Goal: Complete application form

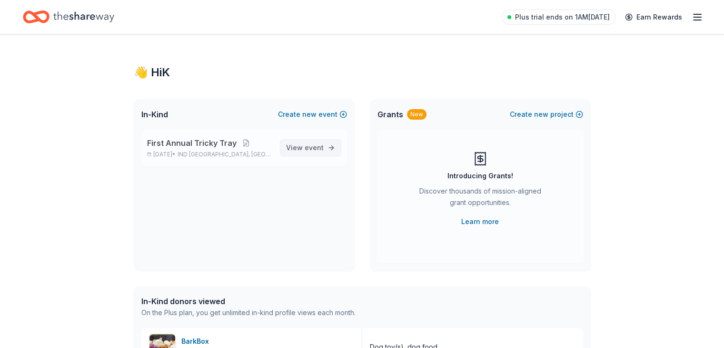
click at [292, 149] on span "View event" at bounding box center [305, 147] width 38 height 11
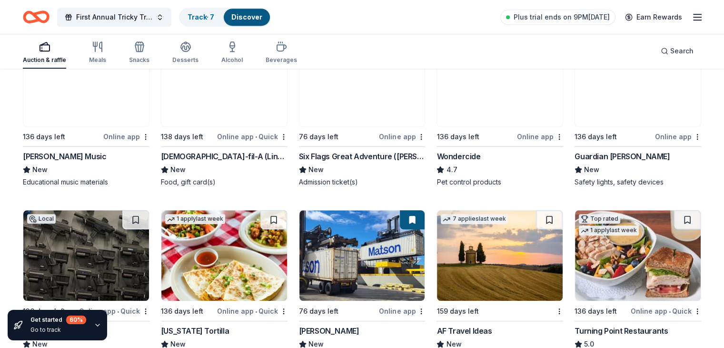
scroll to position [636, 0]
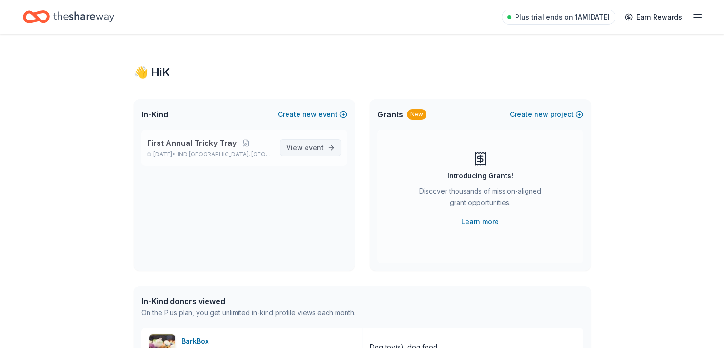
click at [301, 145] on span "View event" at bounding box center [305, 147] width 38 height 11
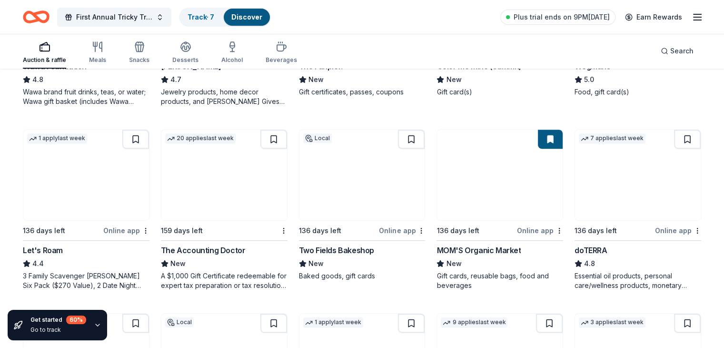
scroll to position [422, 0]
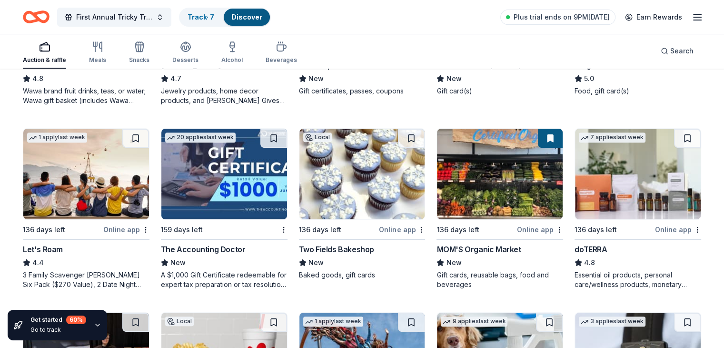
click at [240, 156] on img at bounding box center [224, 174] width 126 height 90
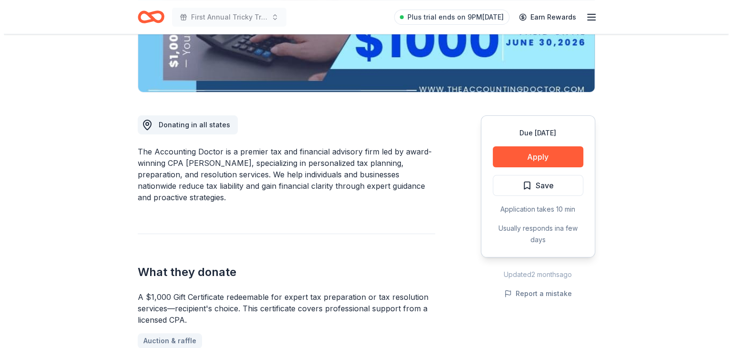
scroll to position [204, 0]
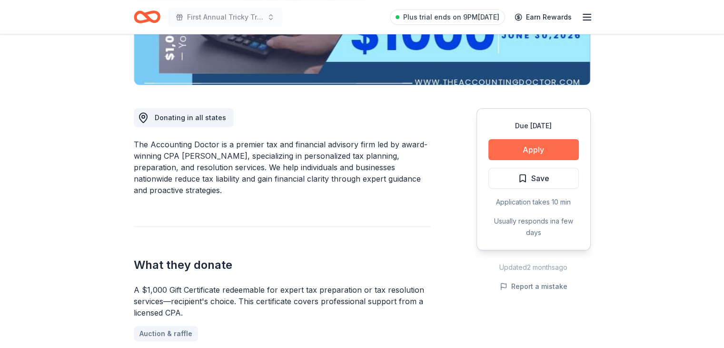
click at [540, 148] on button "Apply" at bounding box center [534, 149] width 90 height 21
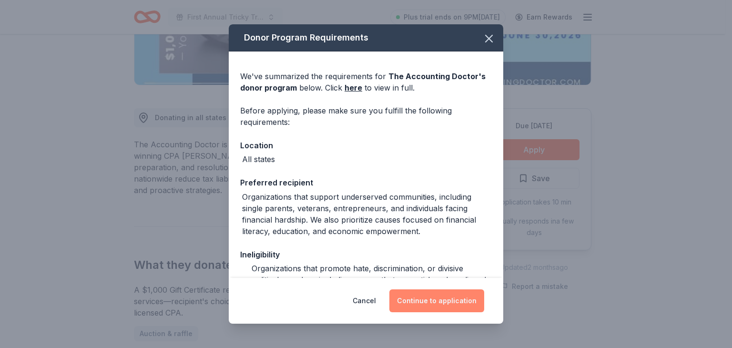
click at [455, 300] on button "Continue to application" at bounding box center [436, 300] width 95 height 23
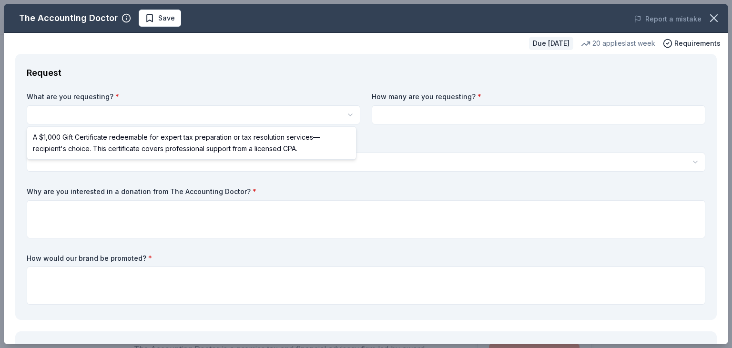
scroll to position [0, 0]
click at [186, 114] on html "First Annual Tricky Tray Save Apply Due [DATE] Share The Accounting Doctor New …" at bounding box center [366, 174] width 732 height 348
select select "A $1,000 Gift Certificate redeemable for expert tax preparation or tax resoluti…"
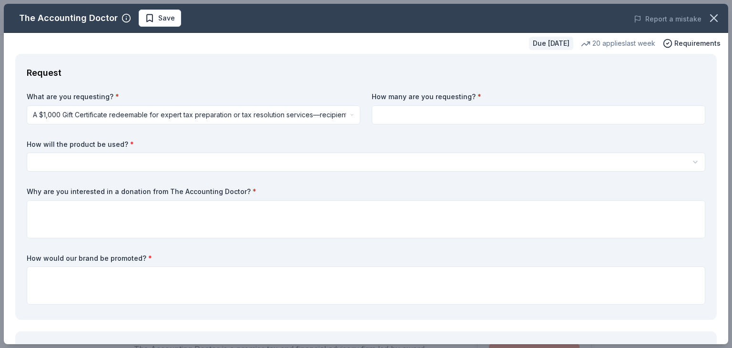
click at [387, 115] on input at bounding box center [538, 114] width 333 height 19
type input "3"
type input "1"
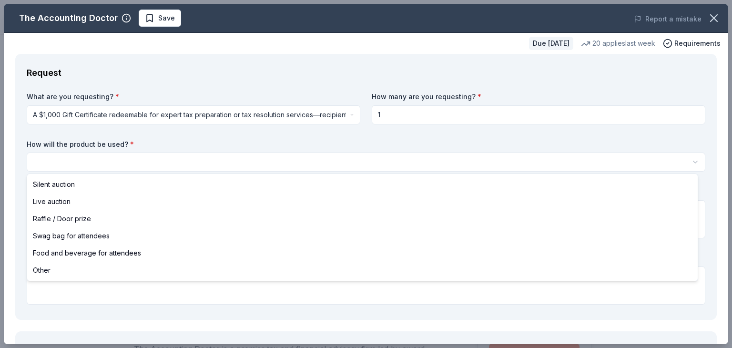
click at [247, 166] on html "First Annual Tricky Tray Save Apply Due [DATE] Share The Accounting Doctor New …" at bounding box center [366, 174] width 732 height 348
select select "liveAuction"
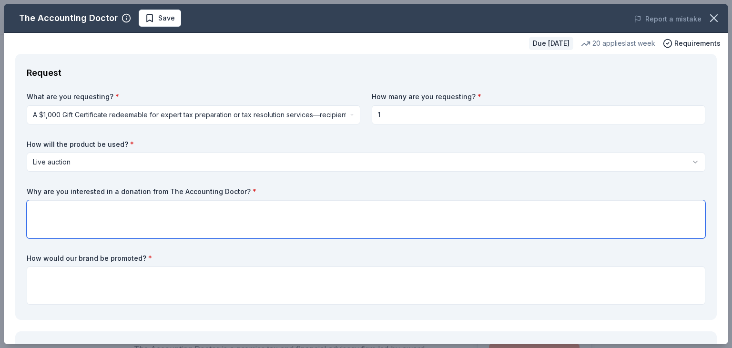
click at [99, 207] on textarea at bounding box center [366, 219] width 678 height 38
paste textarea "Lor Ipsumdol Sitametc ad Eli Seddo Eiusm, Temporincidi ut l etdoloremagna aliqu…"
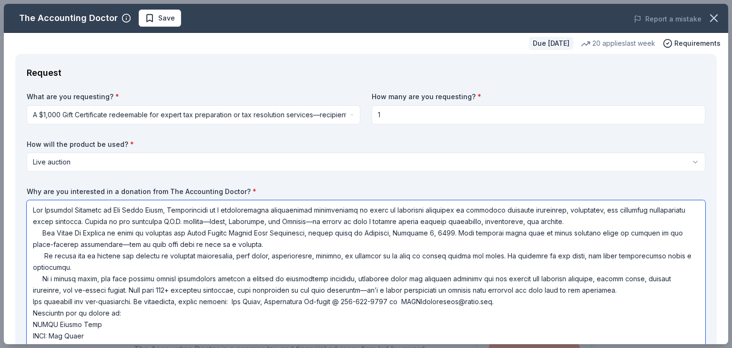
scroll to position [84, 0]
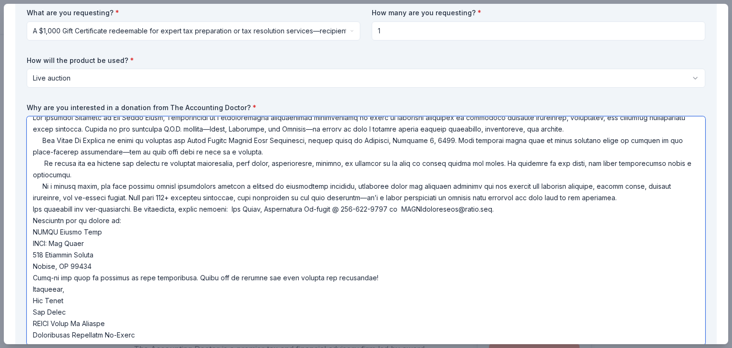
drag, startPoint x: 527, startPoint y: 202, endPoint x: 30, endPoint y: 180, distance: 497.3
click at [30, 180] on textarea at bounding box center [366, 230] width 678 height 229
click at [625, 224] on textarea at bounding box center [366, 230] width 678 height 229
type textarea "Lor Ipsumdol Sitametc ad Eli Seddo Eiusm, Temporincidi ut l etdoloremagna aliqu…"
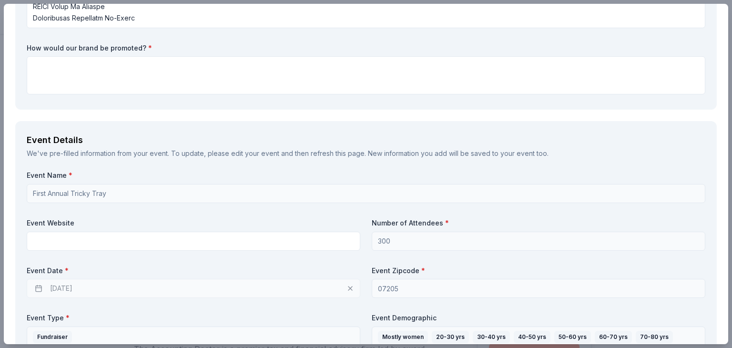
scroll to position [403, 0]
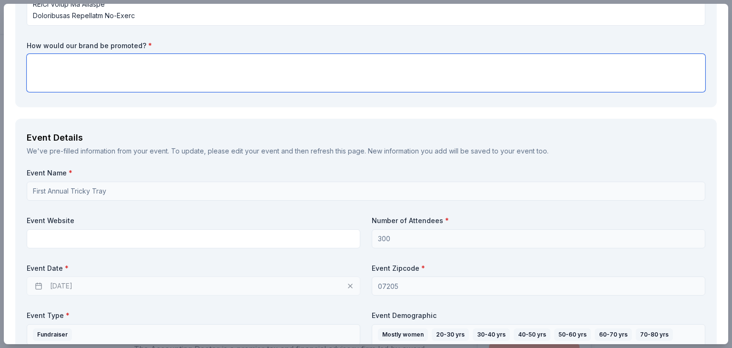
click at [104, 65] on textarea at bounding box center [366, 73] width 678 height 38
paste textarea "As a valued donor, you will receive public recognition through a variety of pro…"
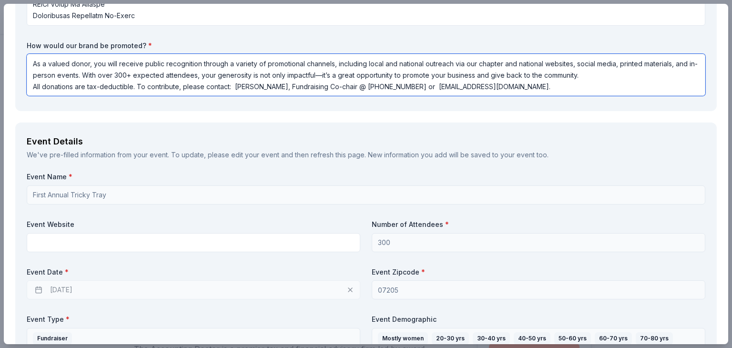
type textarea "As a valued donor, you will receive public recognition through a variety of pro…"
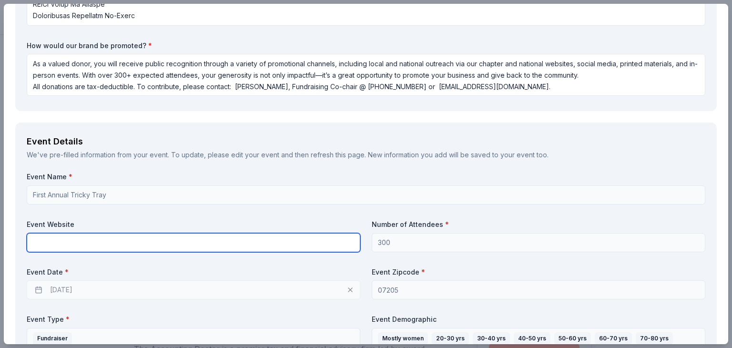
click at [64, 240] on input "text" at bounding box center [193, 242] width 333 height 19
type input "[DOMAIN_NAME]"
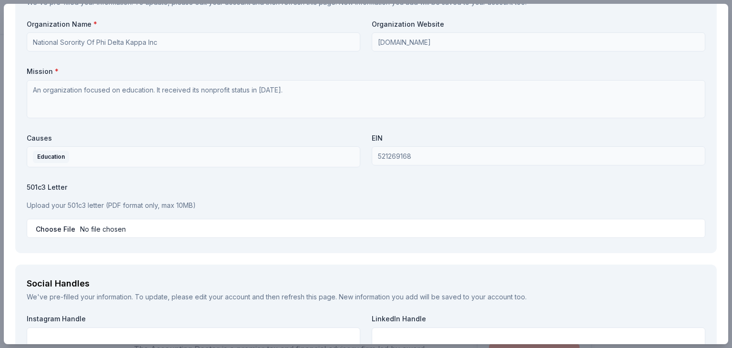
scroll to position [1235, 0]
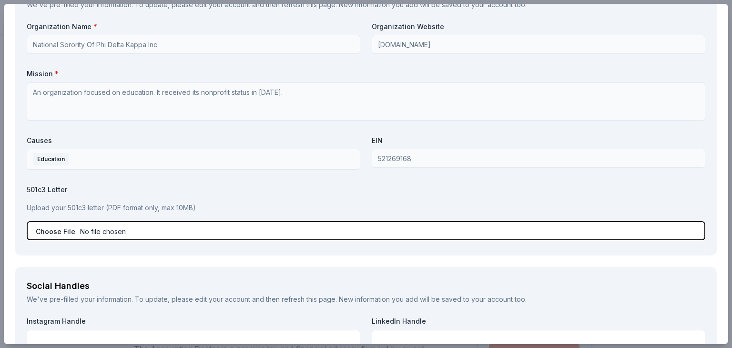
click at [79, 227] on input "file" at bounding box center [366, 230] width 678 height 19
type input "C:\fakepath\Feb. DonationLetterNSPDKTrickyTray.docx.pdf"
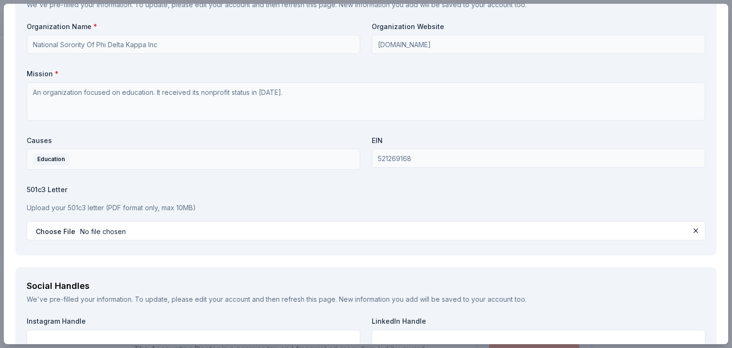
click at [158, 205] on p "Upload your 501c3 letter (PDF format only, max 10MB)" at bounding box center [366, 207] width 678 height 11
click at [49, 189] on label "501c3 Letter" at bounding box center [366, 190] width 678 height 10
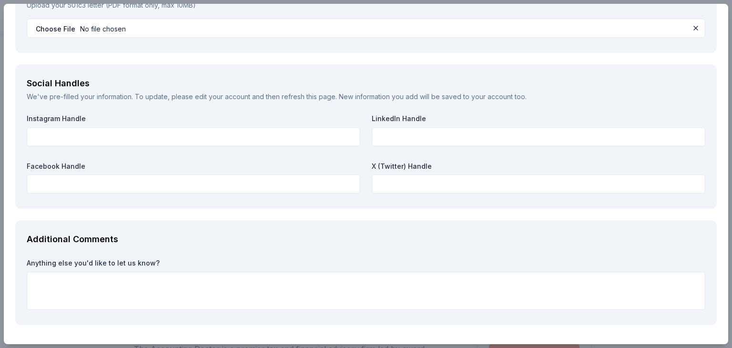
scroll to position [1467, 0]
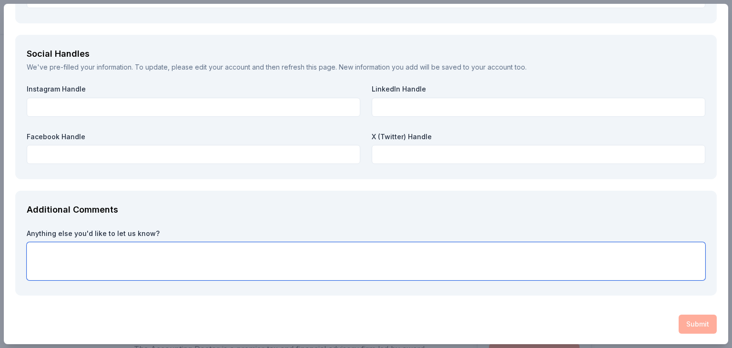
click at [352, 267] on textarea at bounding box center [366, 261] width 678 height 38
type textarea "Thank you for your consideration!"
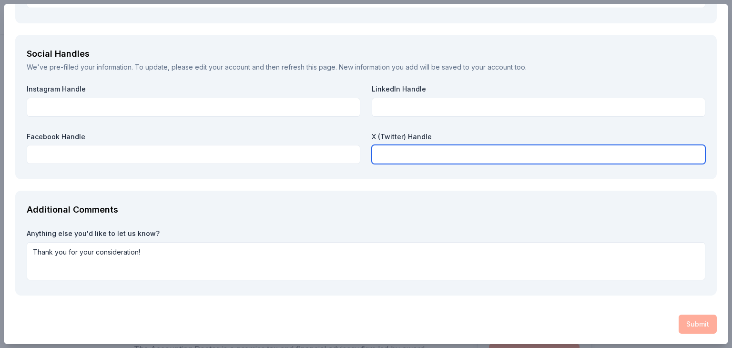
click at [432, 153] on input "text" at bounding box center [538, 154] width 333 height 19
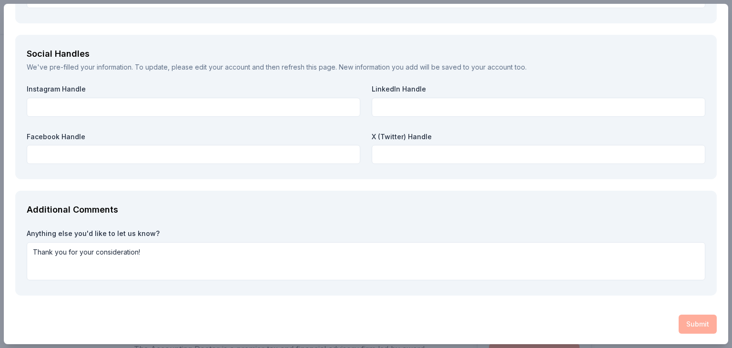
click at [685, 321] on div "Submit" at bounding box center [365, 323] width 701 height 19
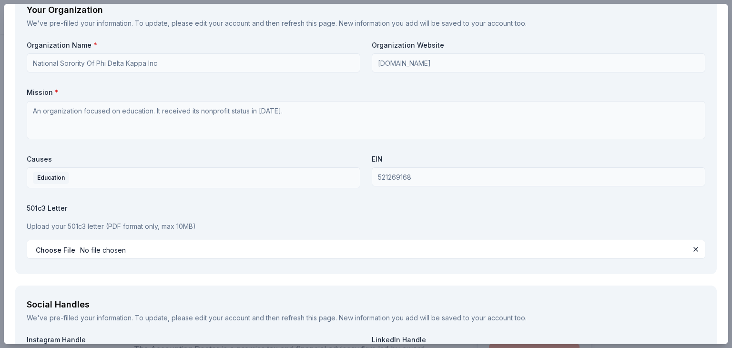
scroll to position [1210, 0]
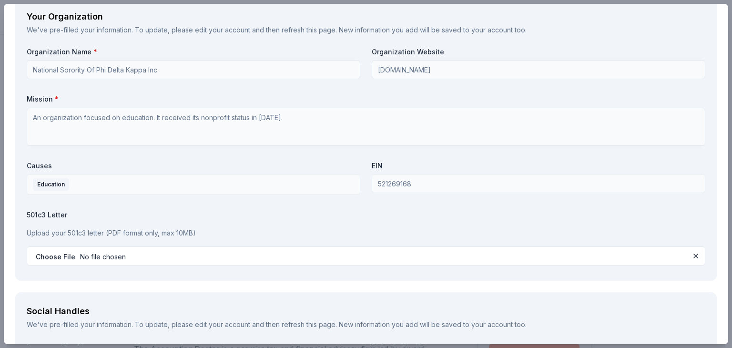
drag, startPoint x: 728, startPoint y: 257, endPoint x: 726, endPoint y: 229, distance: 28.2
click at [724, 229] on div "The Accounting Doctor Save Report a mistake Due [DATE] 20 applies last week Req…" at bounding box center [366, 174] width 732 height 348
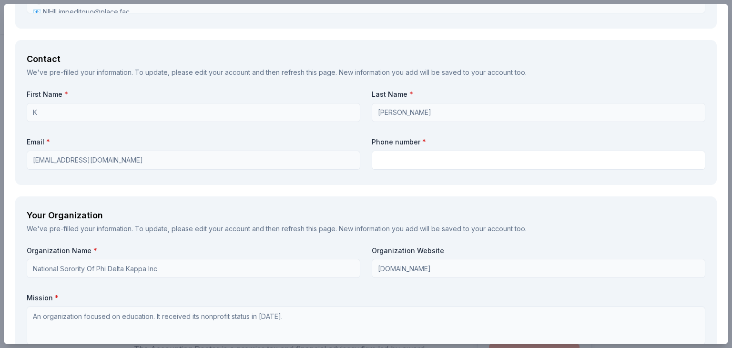
scroll to position [975, 0]
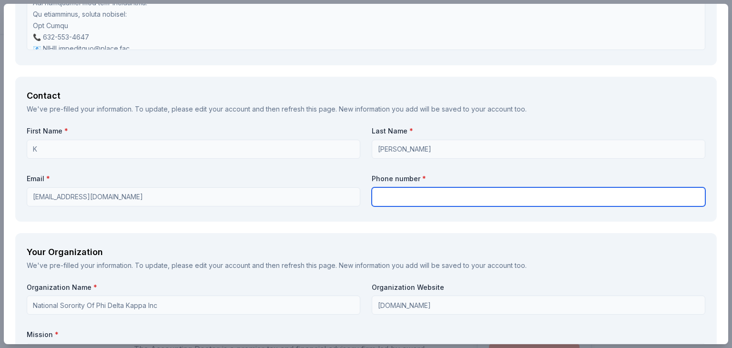
click at [402, 197] on input "text" at bounding box center [538, 196] width 333 height 19
type input "7325014779"
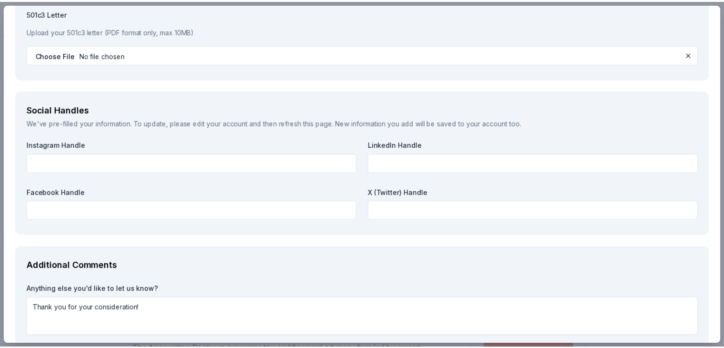
scroll to position [1467, 0]
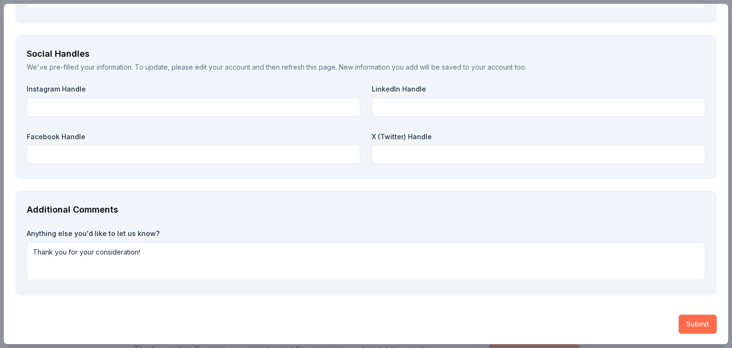
click at [693, 323] on button "Submit" at bounding box center [697, 323] width 38 height 19
